Goal: Task Accomplishment & Management: Complete application form

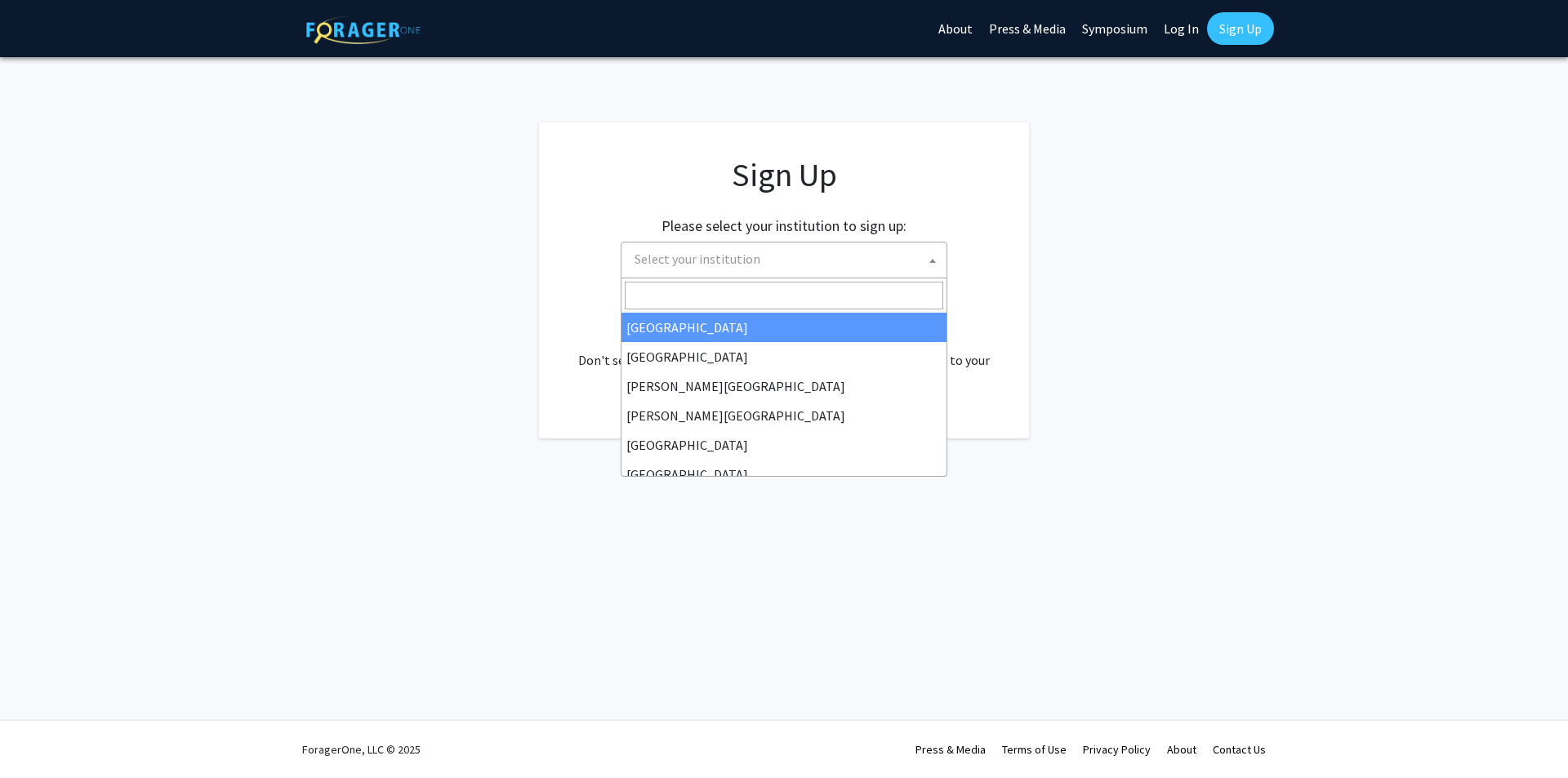
click at [695, 252] on span "Select your institution" at bounding box center [697, 258] width 126 height 16
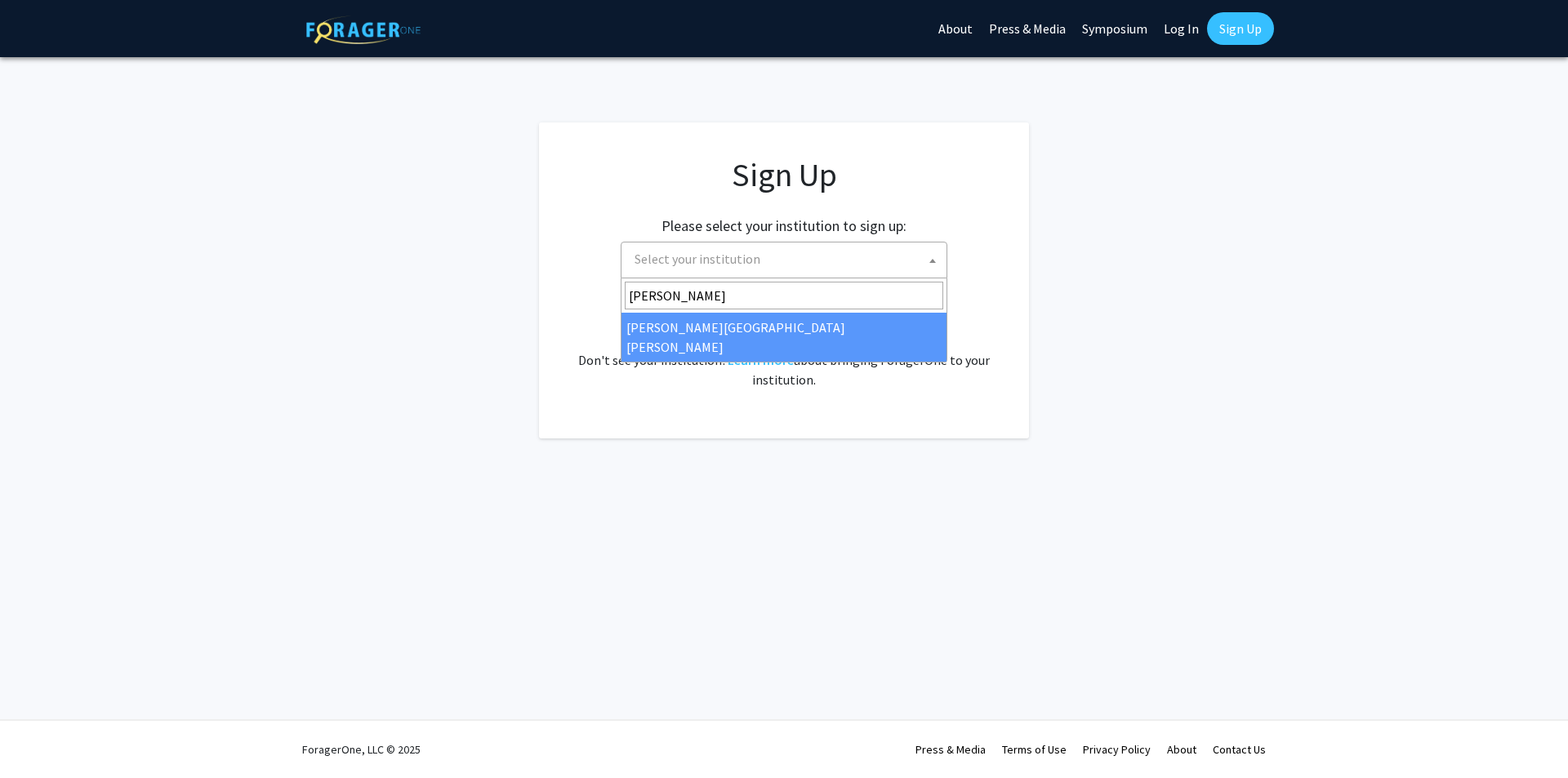
type input "[PERSON_NAME]"
select select "1"
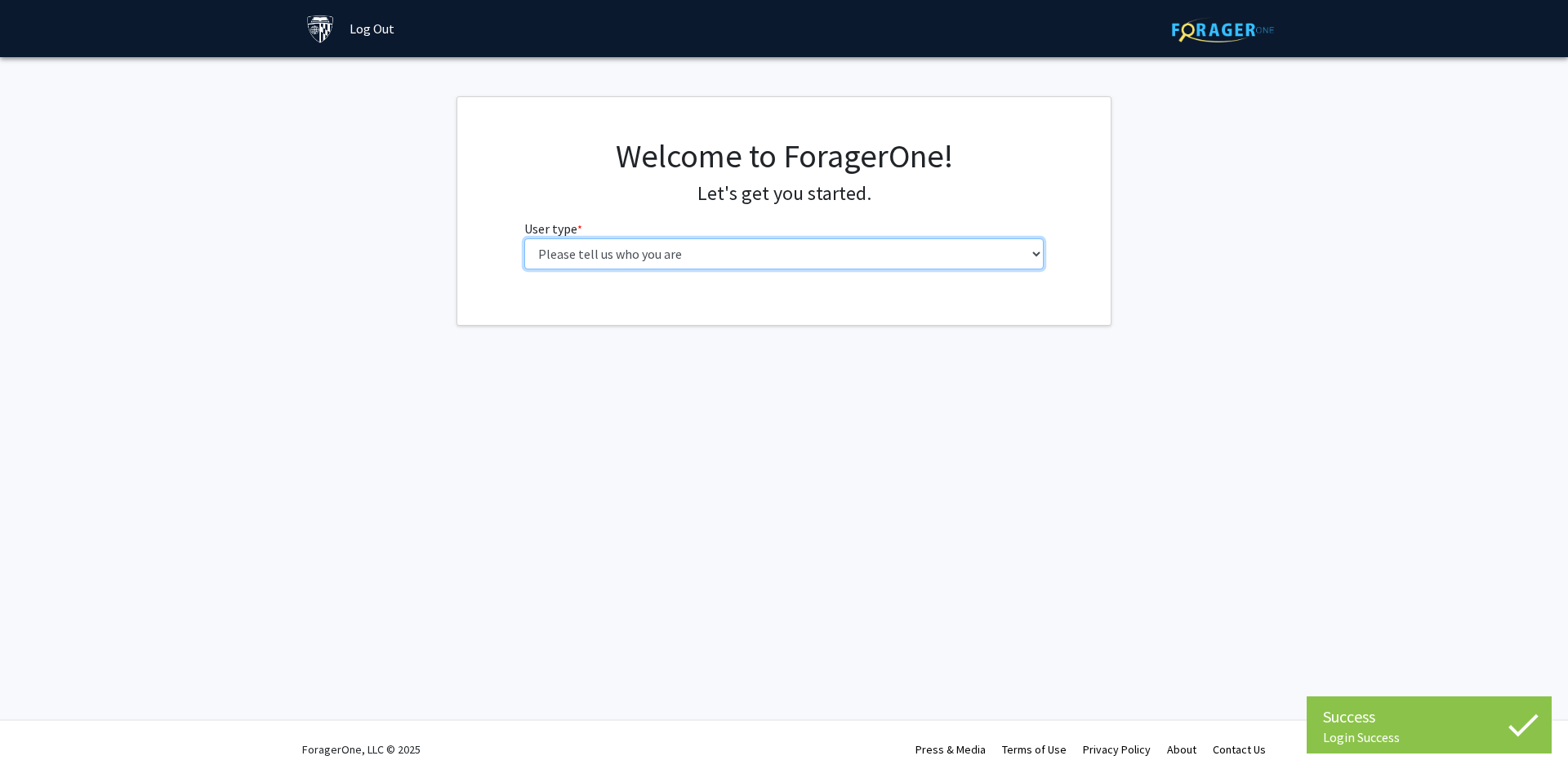
click at [805, 258] on select "Please tell us who you are Undergraduate Student Master's Student Doctoral Cand…" at bounding box center [785, 254] width 520 height 31
select select "2: masters"
click at [525, 239] on select "Please tell us who you are Undergraduate Student Master's Student Doctoral Cand…" at bounding box center [785, 254] width 520 height 31
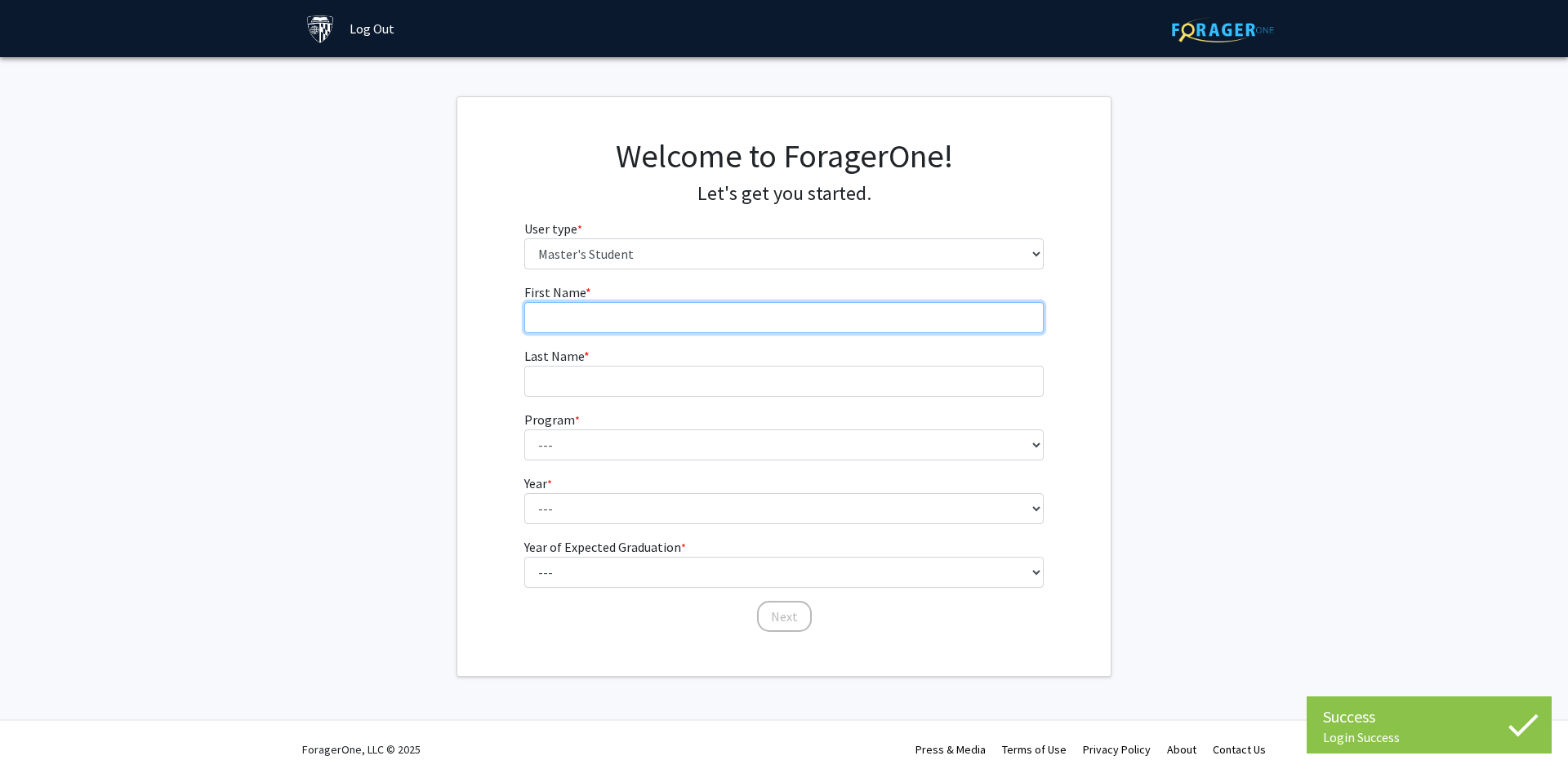
click at [807, 308] on input "First Name * required" at bounding box center [785, 317] width 520 height 31
type input "[PERSON_NAME]"
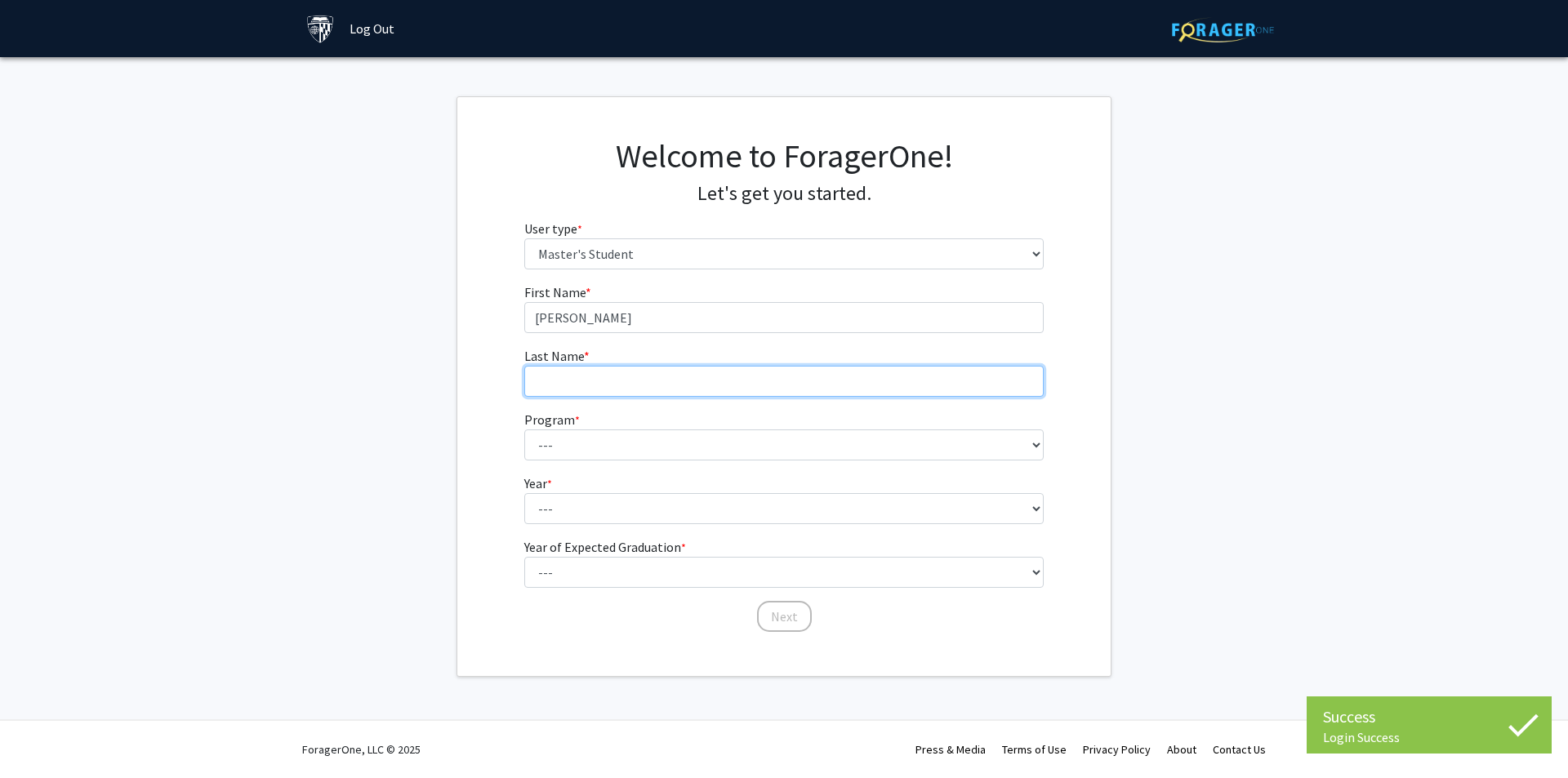
type input "[PERSON_NAME]"
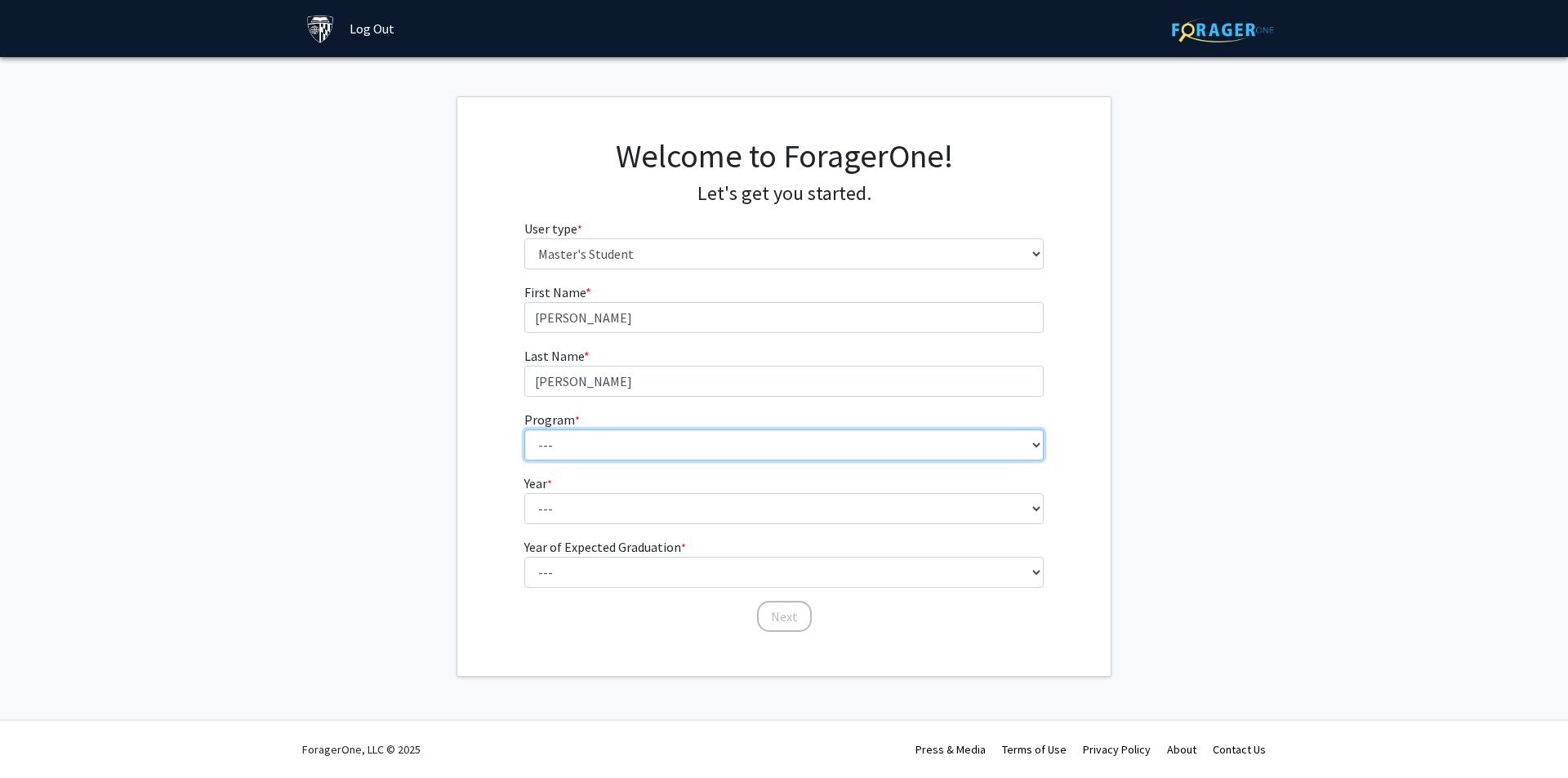
click at [689, 445] on select "--- Anatomy Education Applied and Computational Mathematics Applied Biomedical …" at bounding box center [785, 445] width 520 height 31
click at [610, 479] on form "First Name * required [PERSON_NAME] Last Name * required [PERSON_NAME] Program …" at bounding box center [785, 450] width 520 height 335
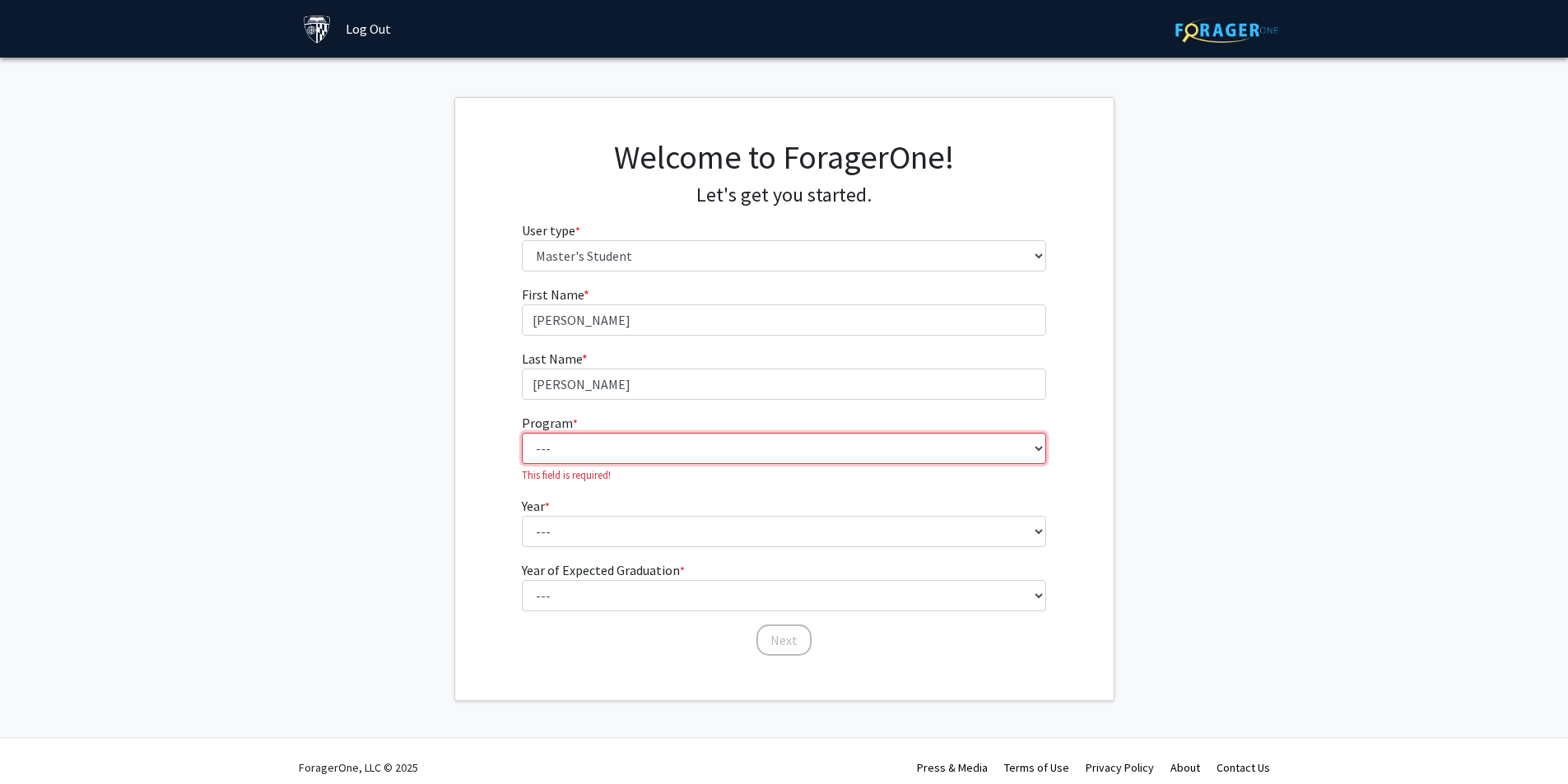
click at [622, 449] on select "--- Anatomy Education Applied and Computational Mathematics Applied Biomedical …" at bounding box center [784, 448] width 524 height 31
select select "82: 68"
click at [528, 433] on select "--- Anatomy Education Applied and Computational Mathematics Applied Biomedical …" at bounding box center [784, 448] width 524 height 31
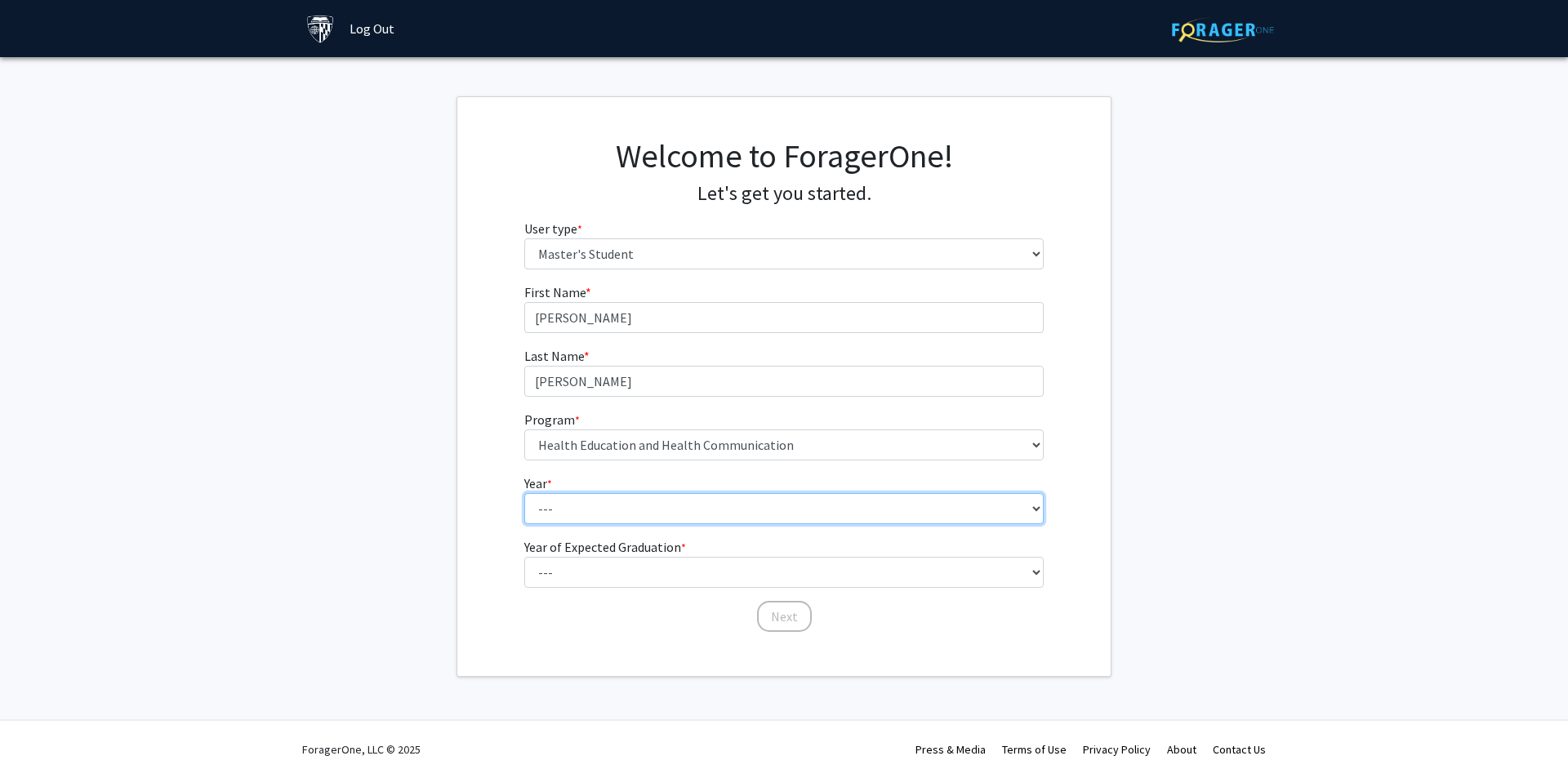
click at [650, 511] on select "--- First Year Second Year" at bounding box center [785, 509] width 520 height 31
select select "1: first_year"
click at [525, 494] on select "--- First Year Second Year" at bounding box center [785, 509] width 520 height 31
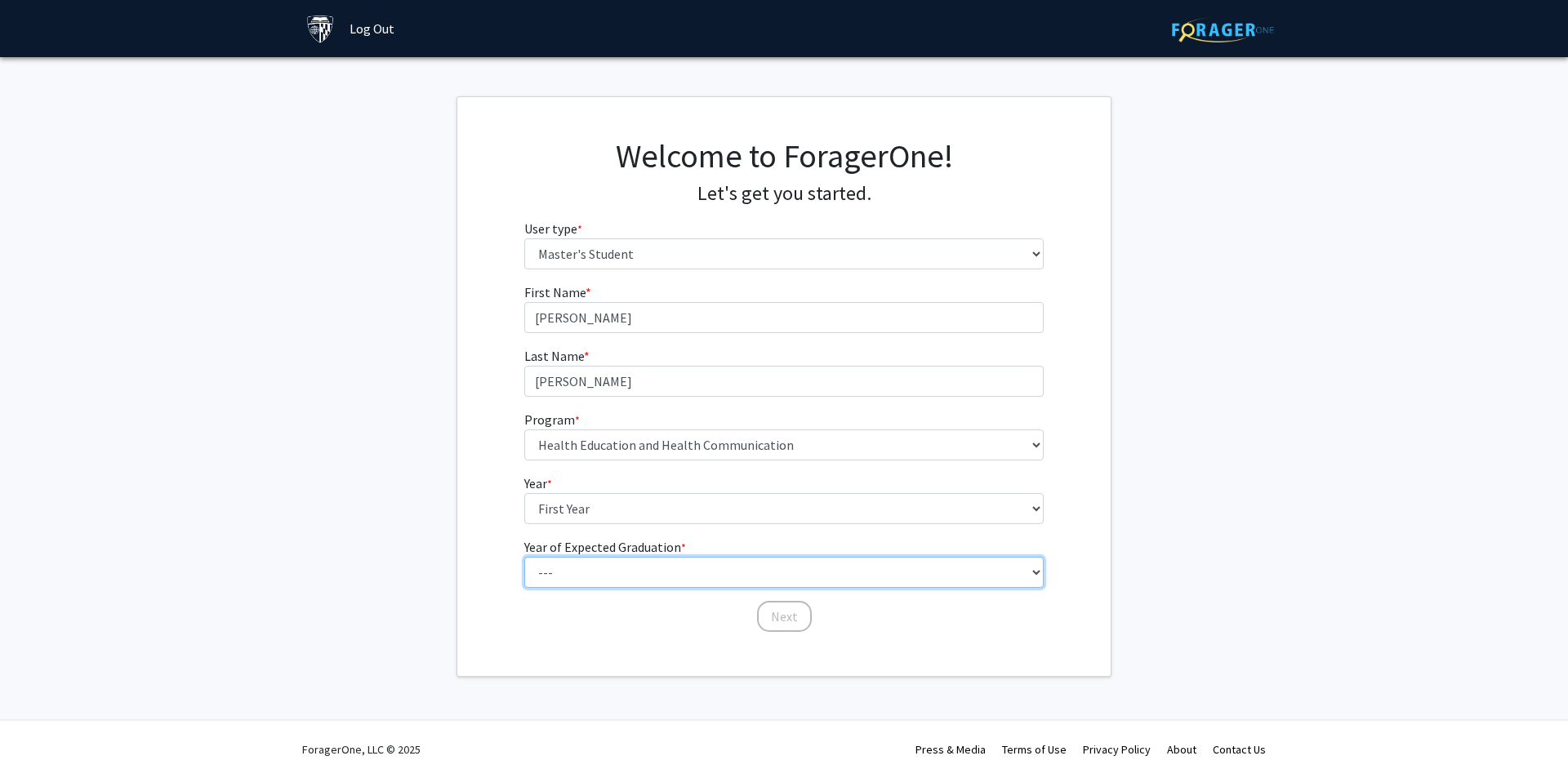
click at [615, 563] on select "--- 2025 2026 2027 2028 2029 2030 2031 2032 2033 2034" at bounding box center [785, 572] width 520 height 31
select select "3: 2027"
click at [525, 557] on select "--- 2025 2026 2027 2028 2029 2030 2031 2032 2033 2034" at bounding box center [785, 572] width 520 height 31
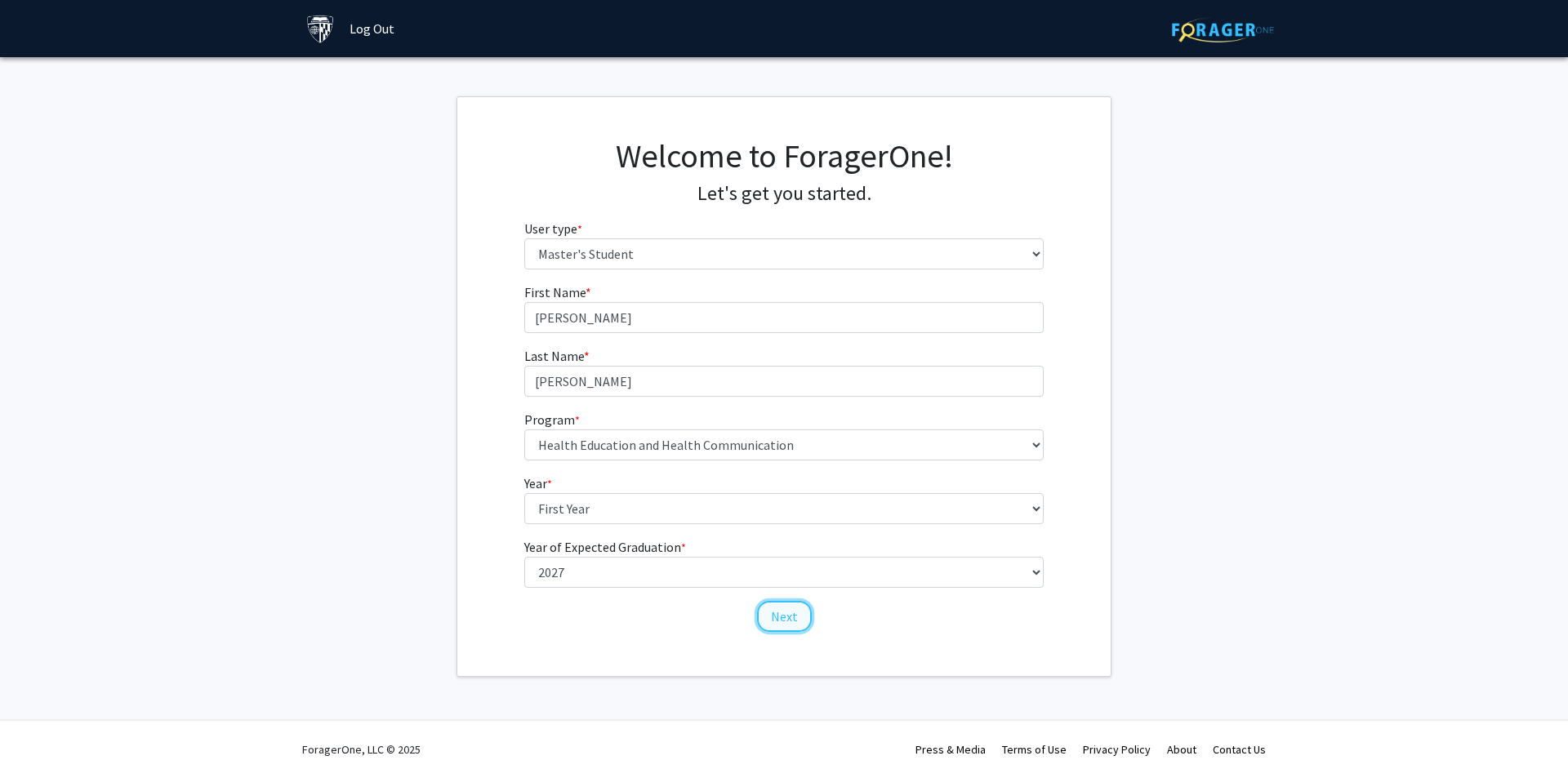
click at [793, 614] on button "Next" at bounding box center [784, 617] width 55 height 31
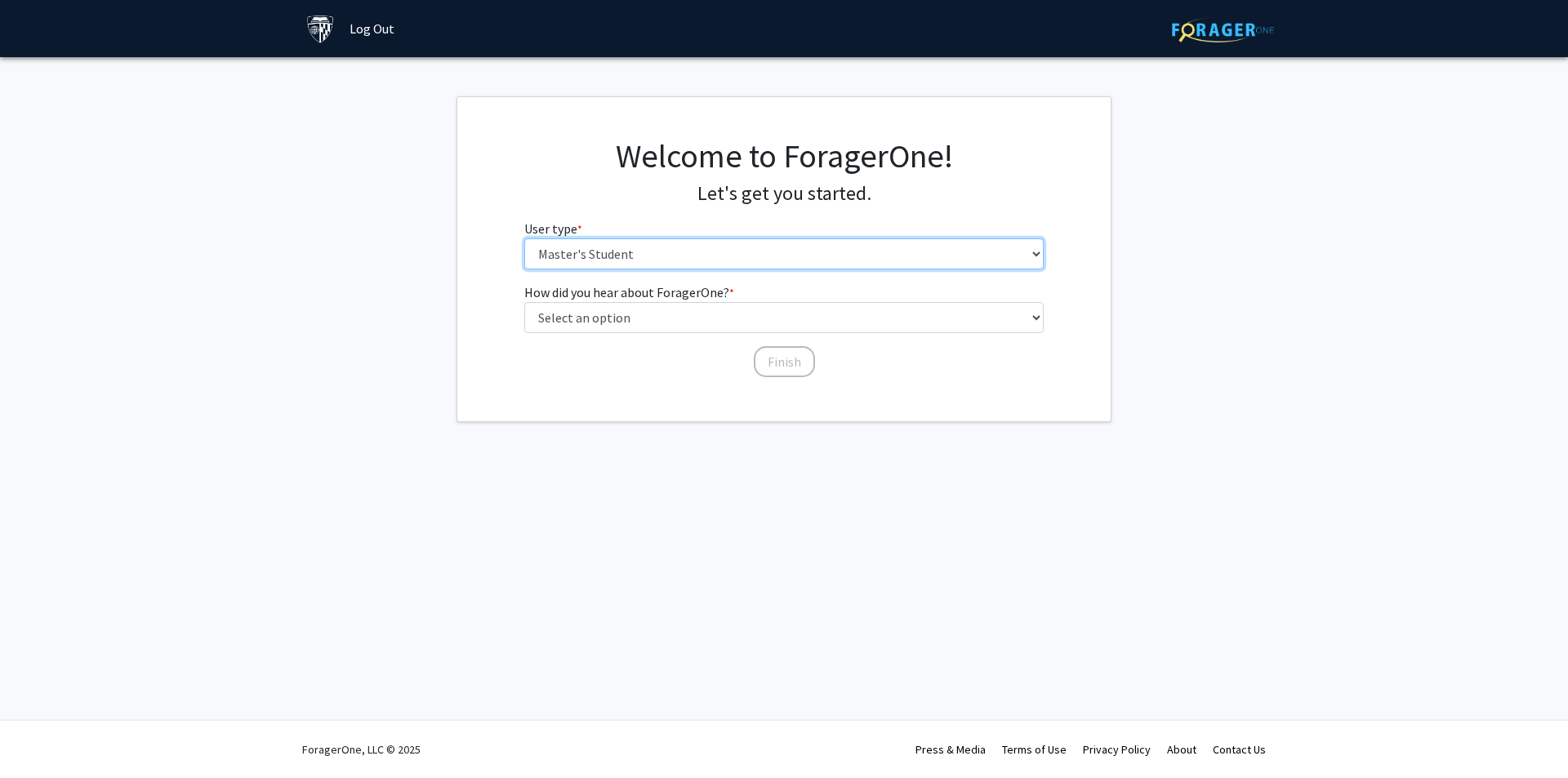
click at [628, 255] on select "Please tell us who you are Undergraduate Student Master's Student Doctoral Cand…" at bounding box center [785, 254] width 520 height 31
click at [525, 239] on select "Please tell us who you are Undergraduate Student Master's Student Doctoral Cand…" at bounding box center [785, 254] width 520 height 31
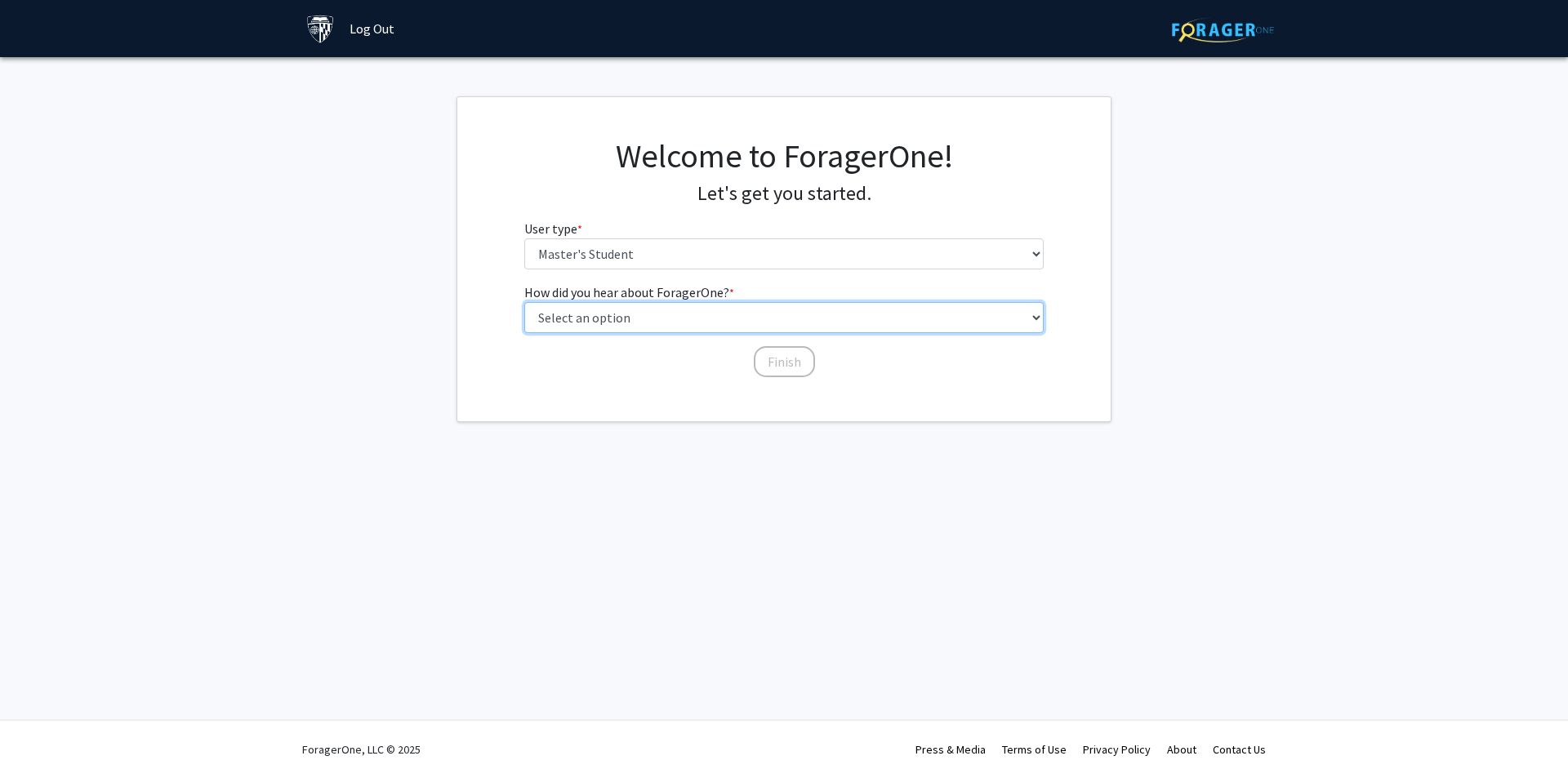
click at [609, 323] on select "Select an option Peer/student recommendation Faculty/staff recommendation Unive…" at bounding box center [785, 317] width 520 height 31
select select "3: university_website"
click at [525, 302] on select "Select an option Peer/student recommendation Faculty/staff recommendation Unive…" at bounding box center [785, 317] width 520 height 31
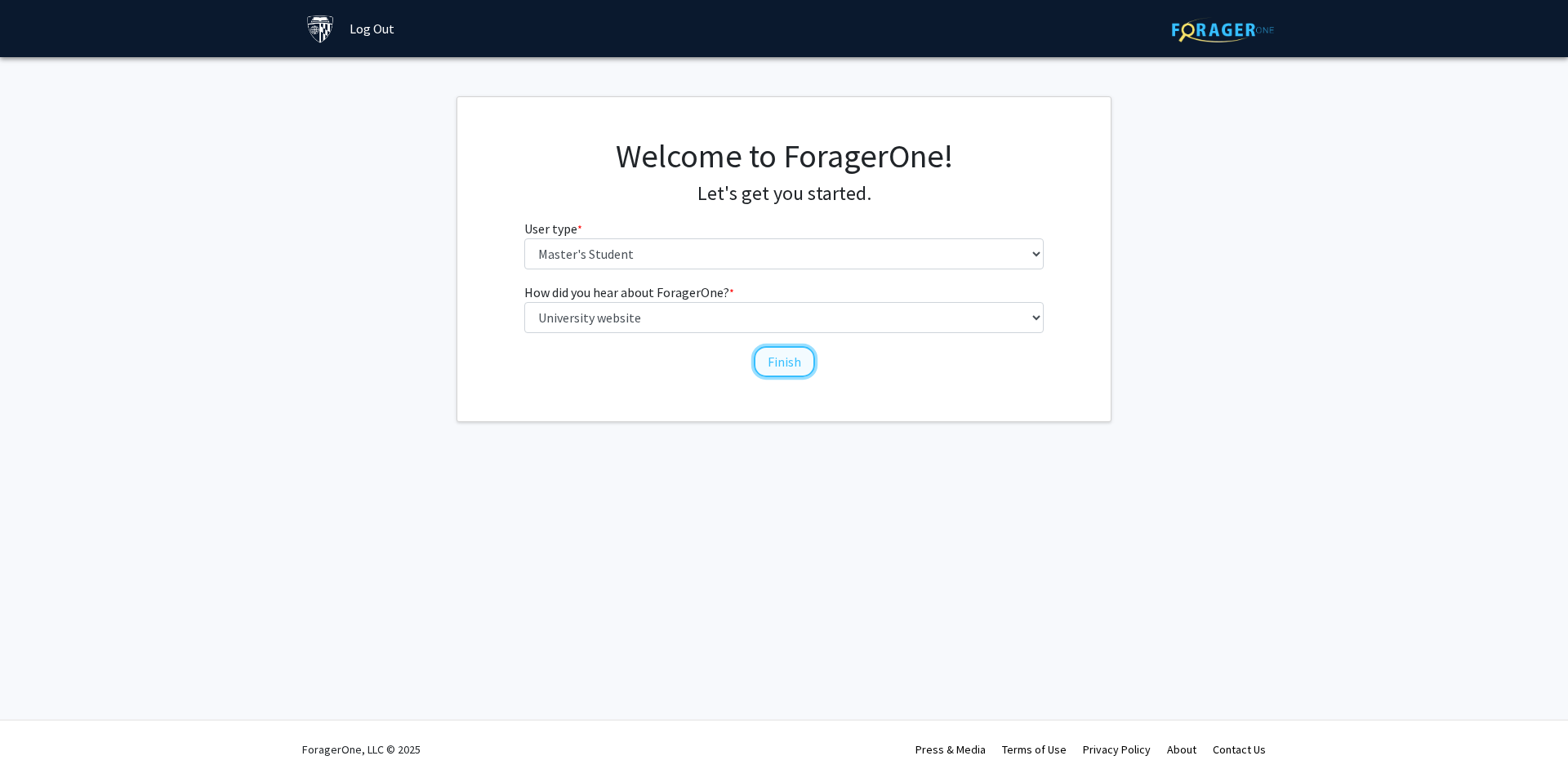
click at [762, 359] on button "Finish" at bounding box center [784, 362] width 62 height 31
